Goal: Task Accomplishment & Management: Use online tool/utility

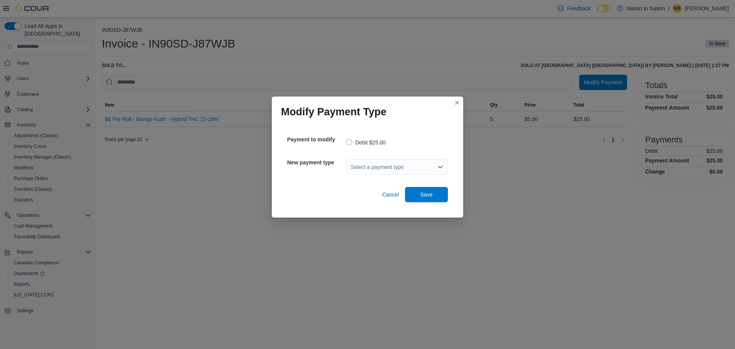
click at [370, 170] on div "Select a payment type" at bounding box center [397, 166] width 102 height 15
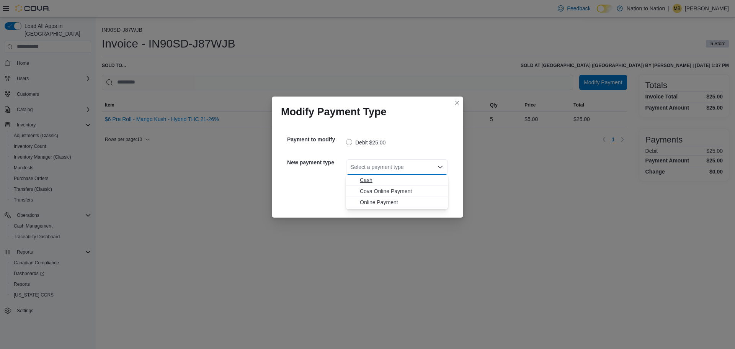
click at [367, 178] on span "Cash" at bounding box center [401, 180] width 83 height 8
click at [440, 197] on span "Save" at bounding box center [427, 193] width 34 height 15
